Goal: Task Accomplishment & Management: Use online tool/utility

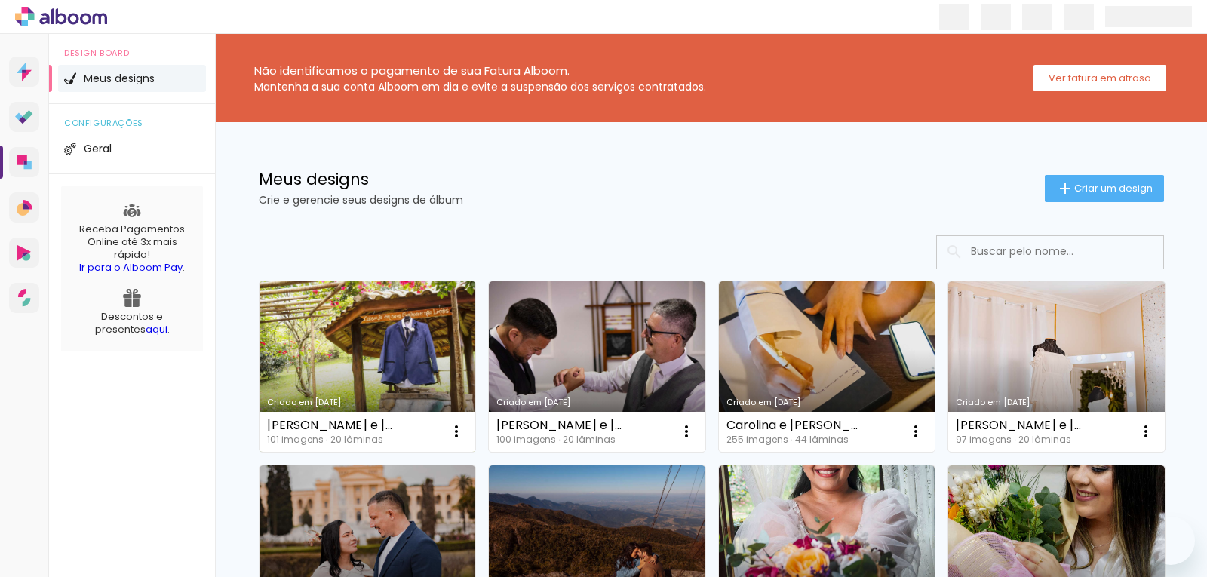
click at [336, 304] on link "Criado em [DATE]" at bounding box center [368, 366] width 217 height 171
